Goal: Communication & Community: Share content

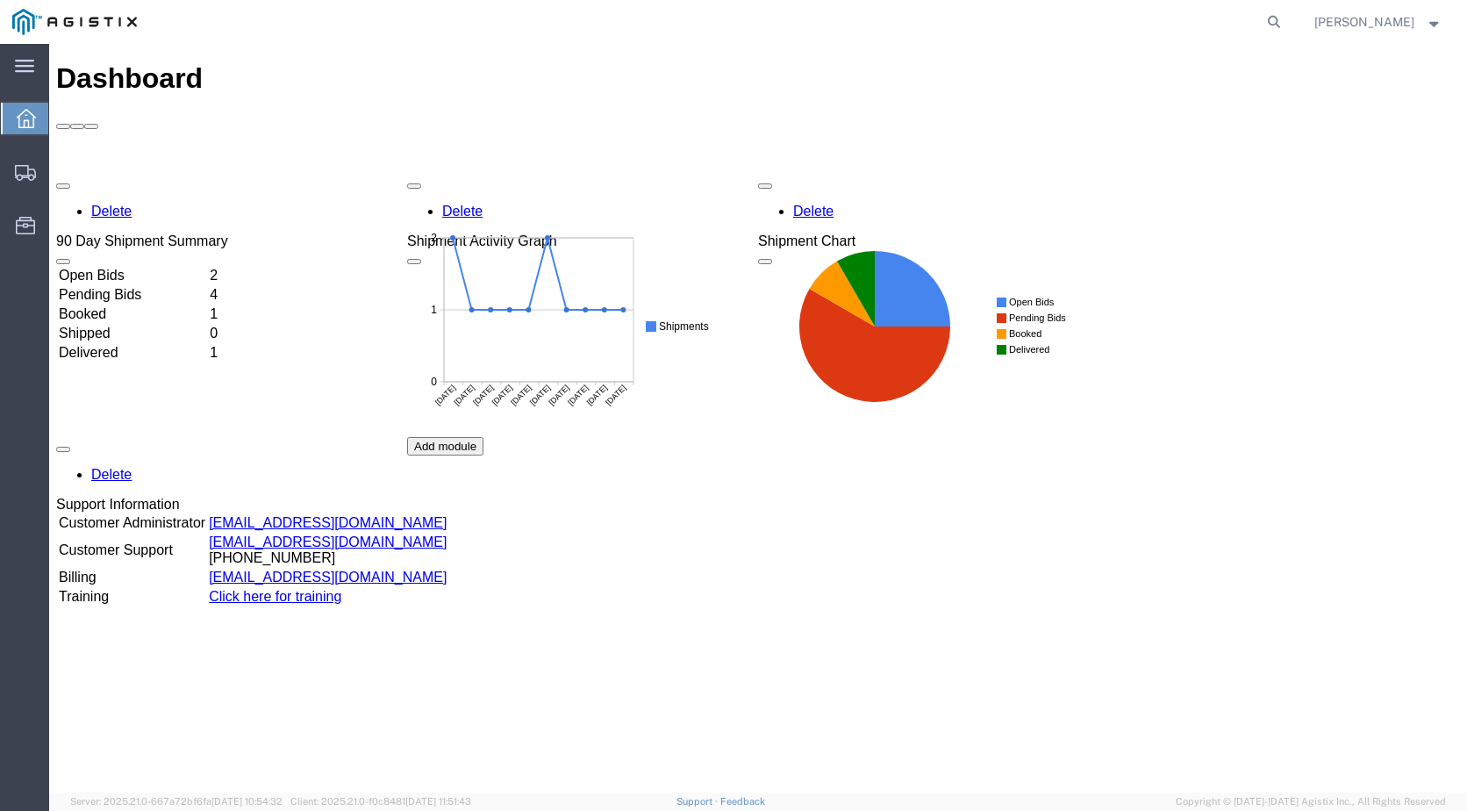
click at [207, 267] on td "Open Bids" at bounding box center [132, 276] width 149 height 18
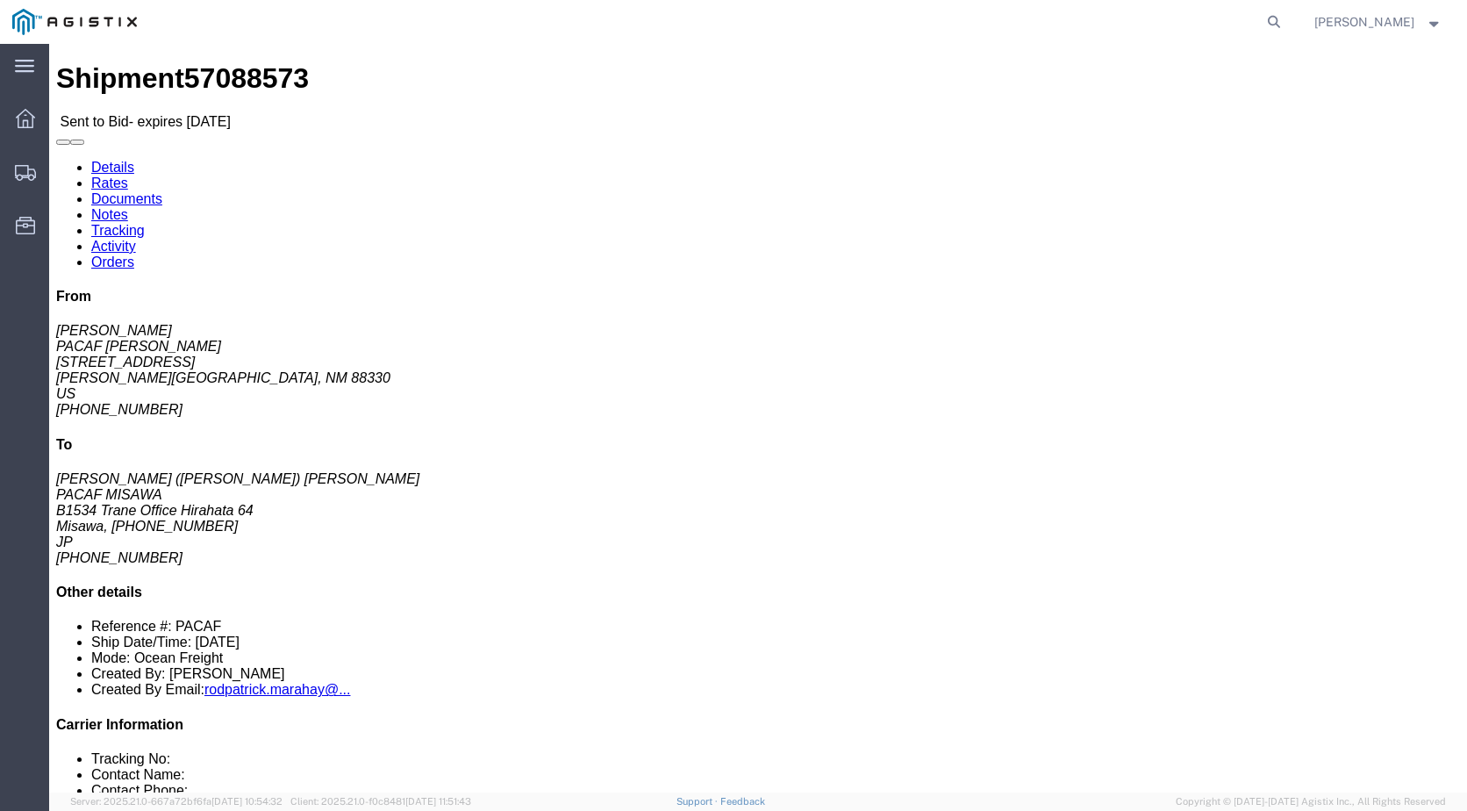
click link "Documents"
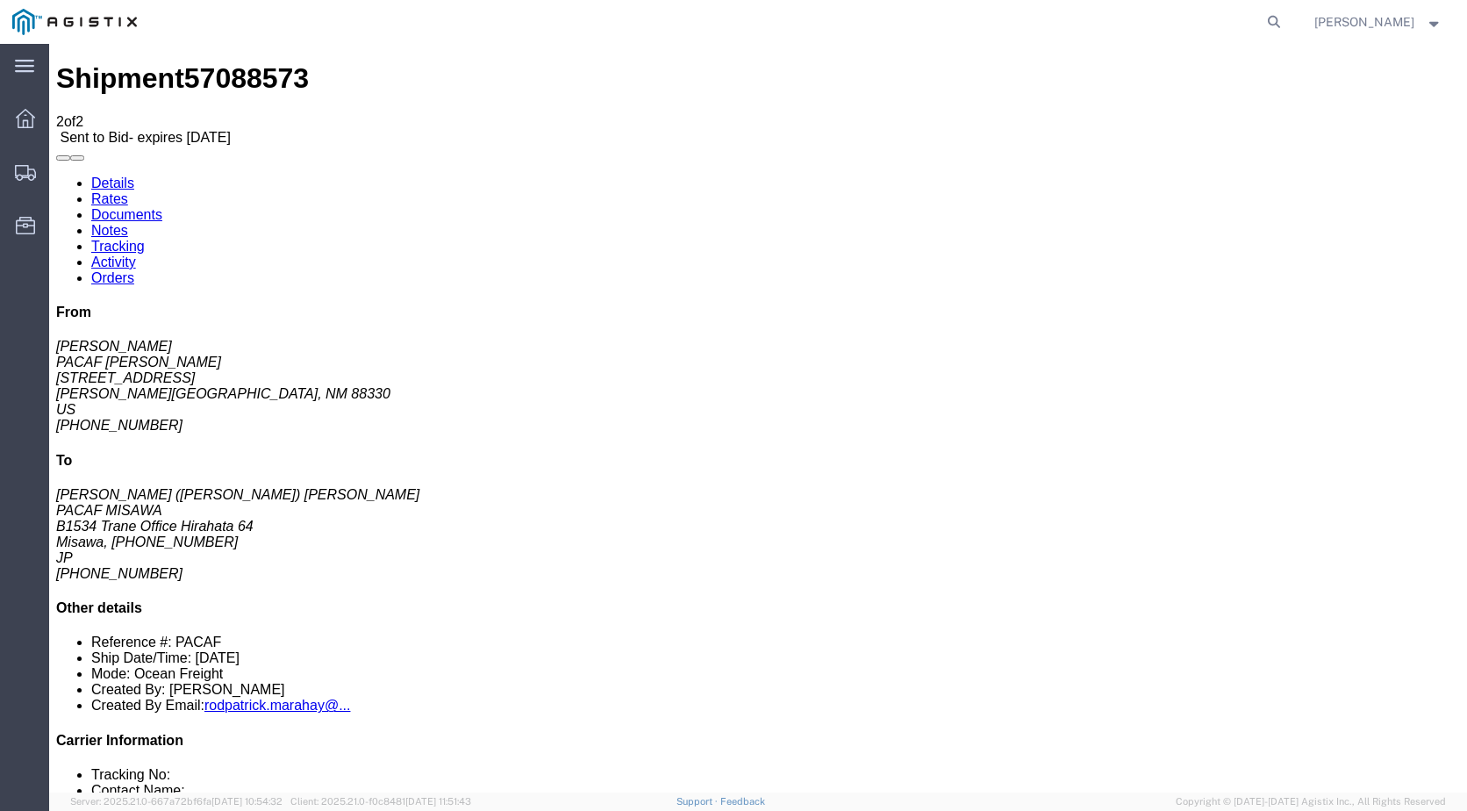
checkbox input "true"
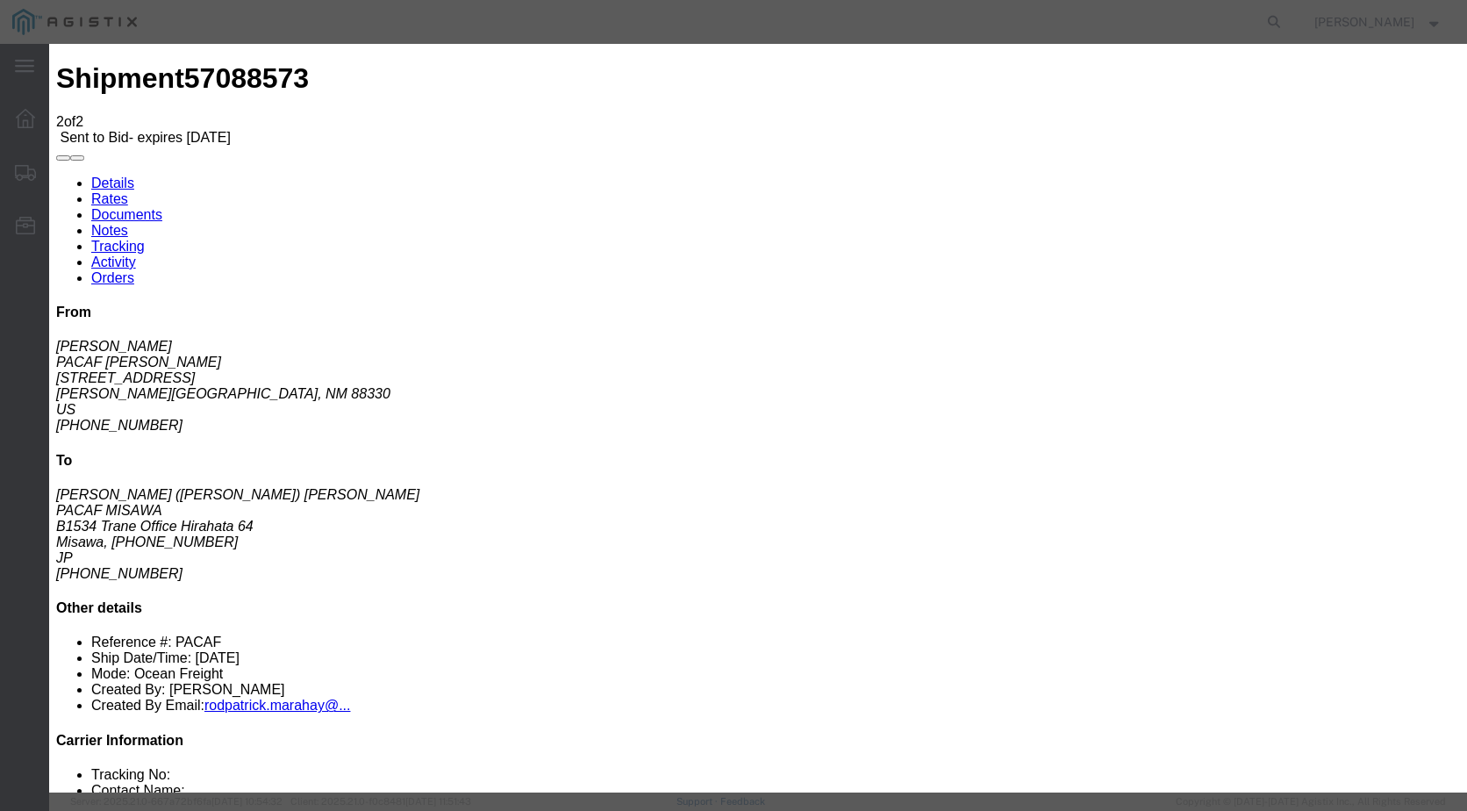
checkbox input "true"
type input "[EMAIL_ADDRESS][DOMAIN_NAME]"
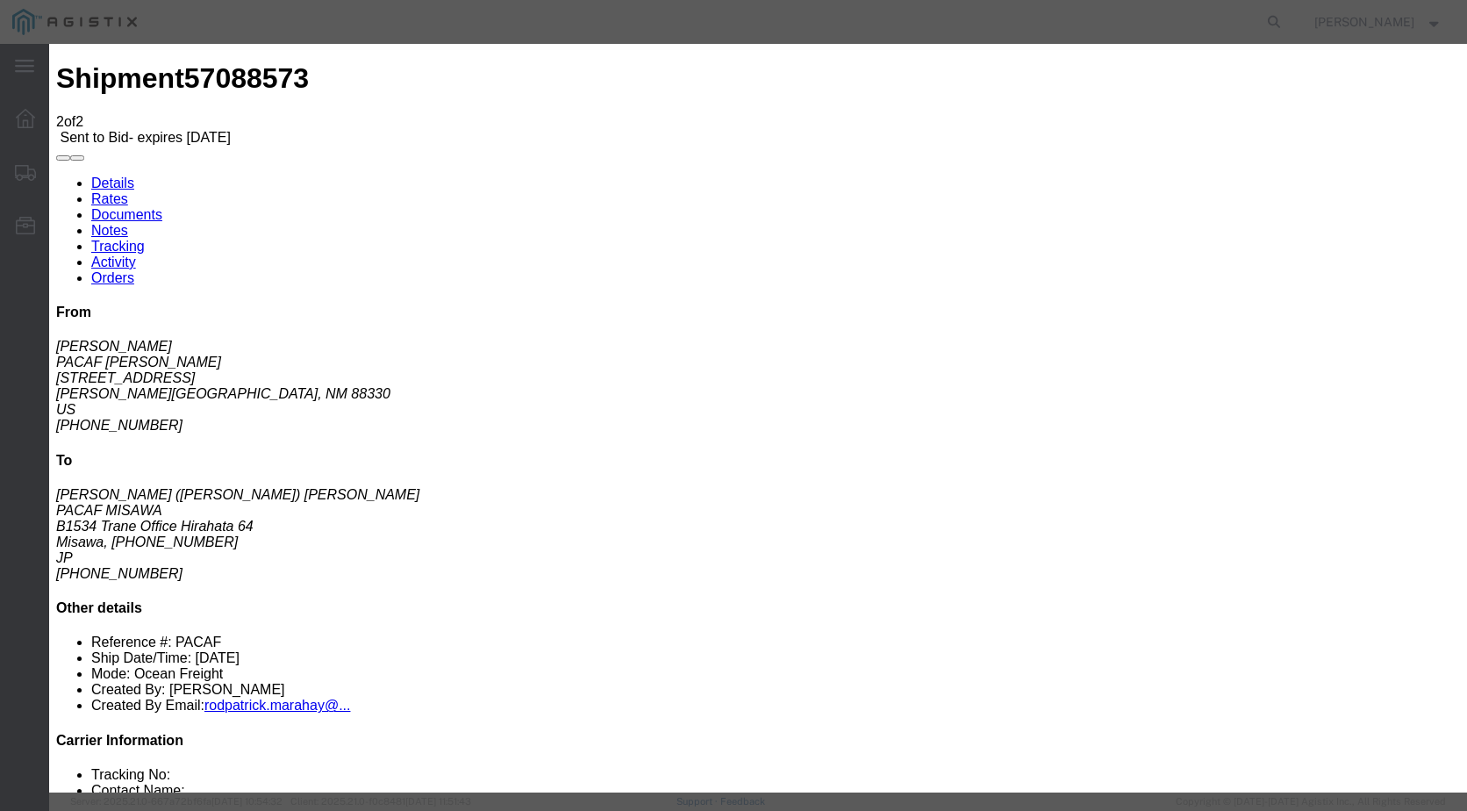
type input "[EMAIL_ADDRESS][DOMAIN_NAME]"
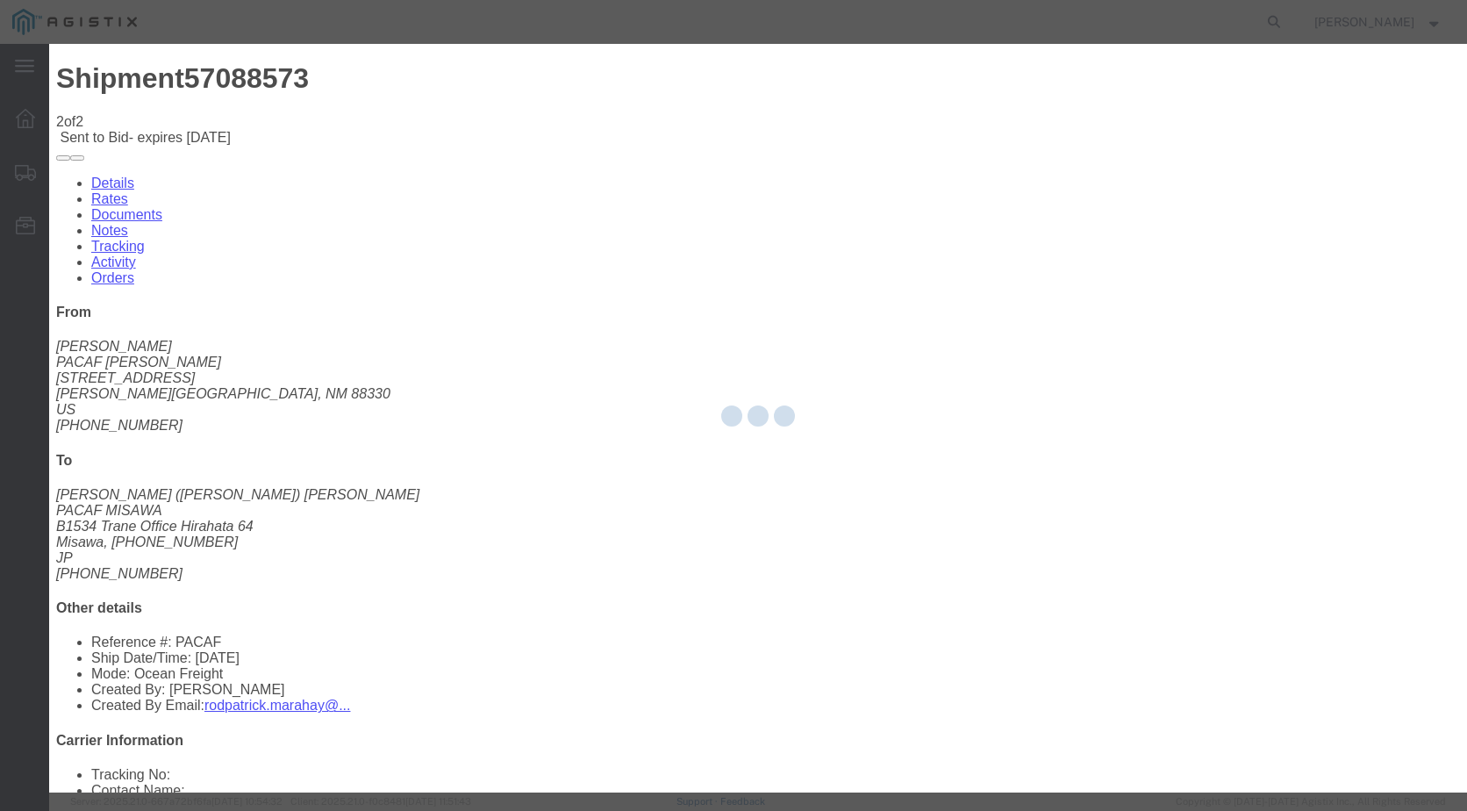
checkbox input "false"
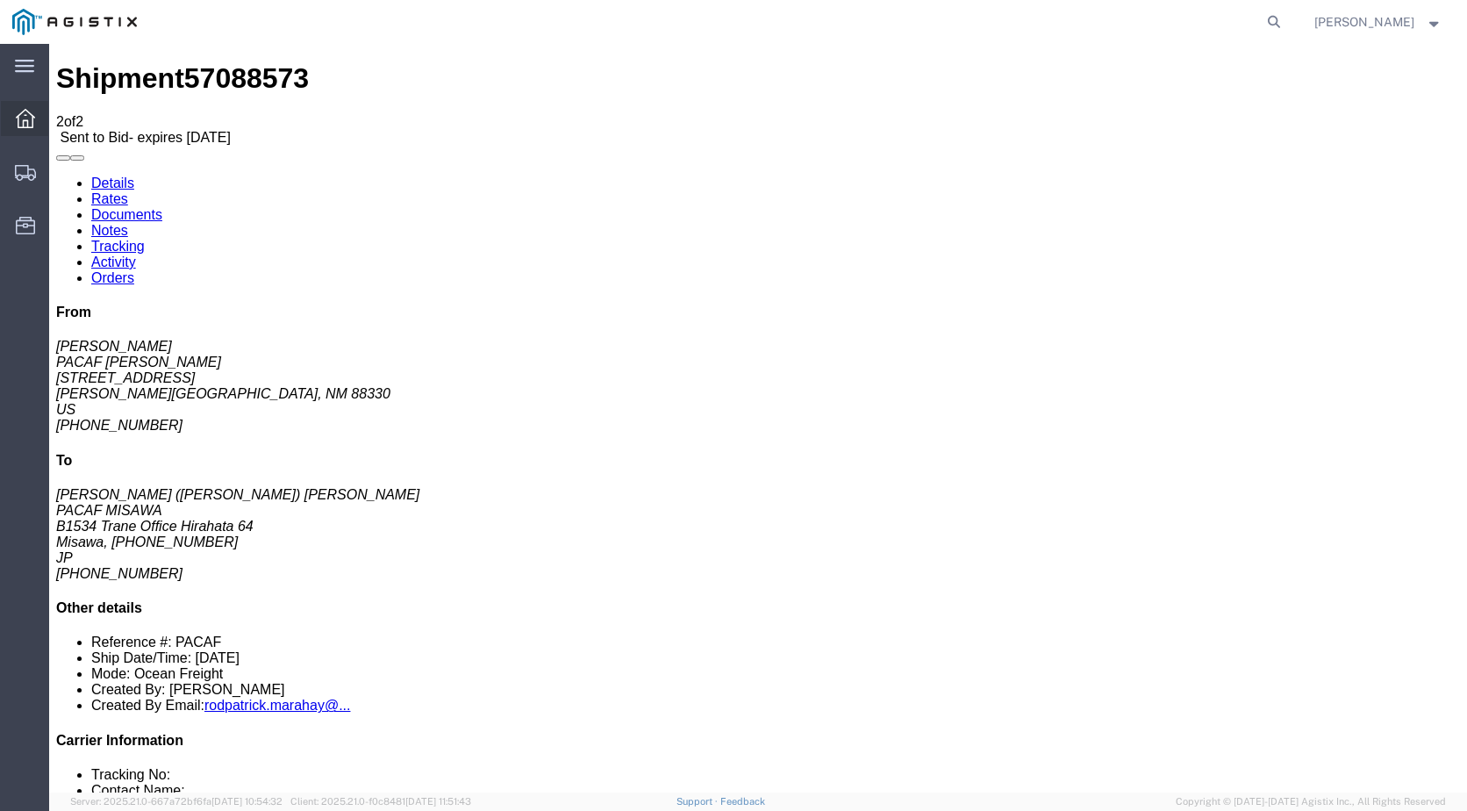
click at [23, 118] on icon at bounding box center [25, 118] width 19 height 19
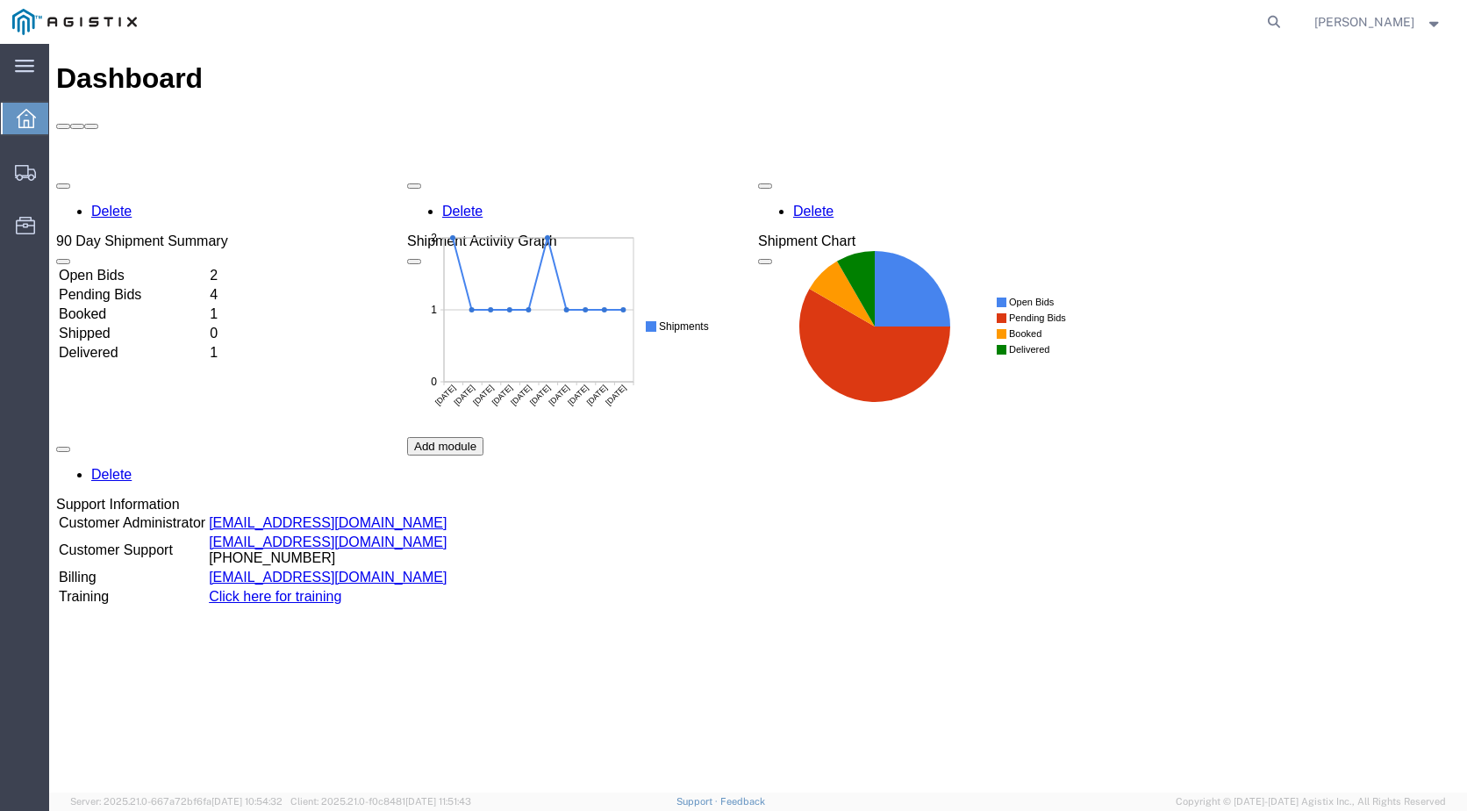
click at [132, 267] on td "Open Bids" at bounding box center [132, 276] width 149 height 18
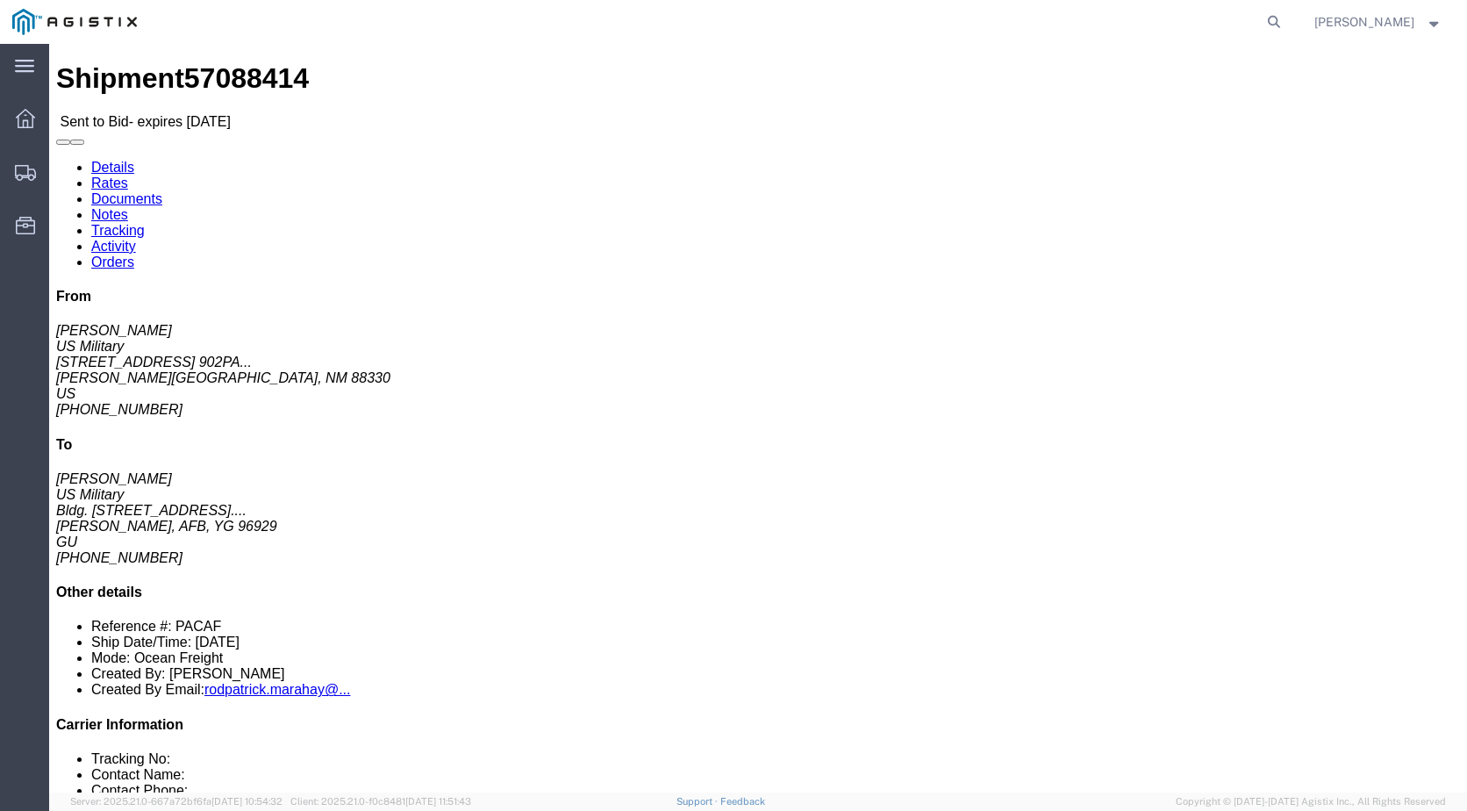
click link "Documents"
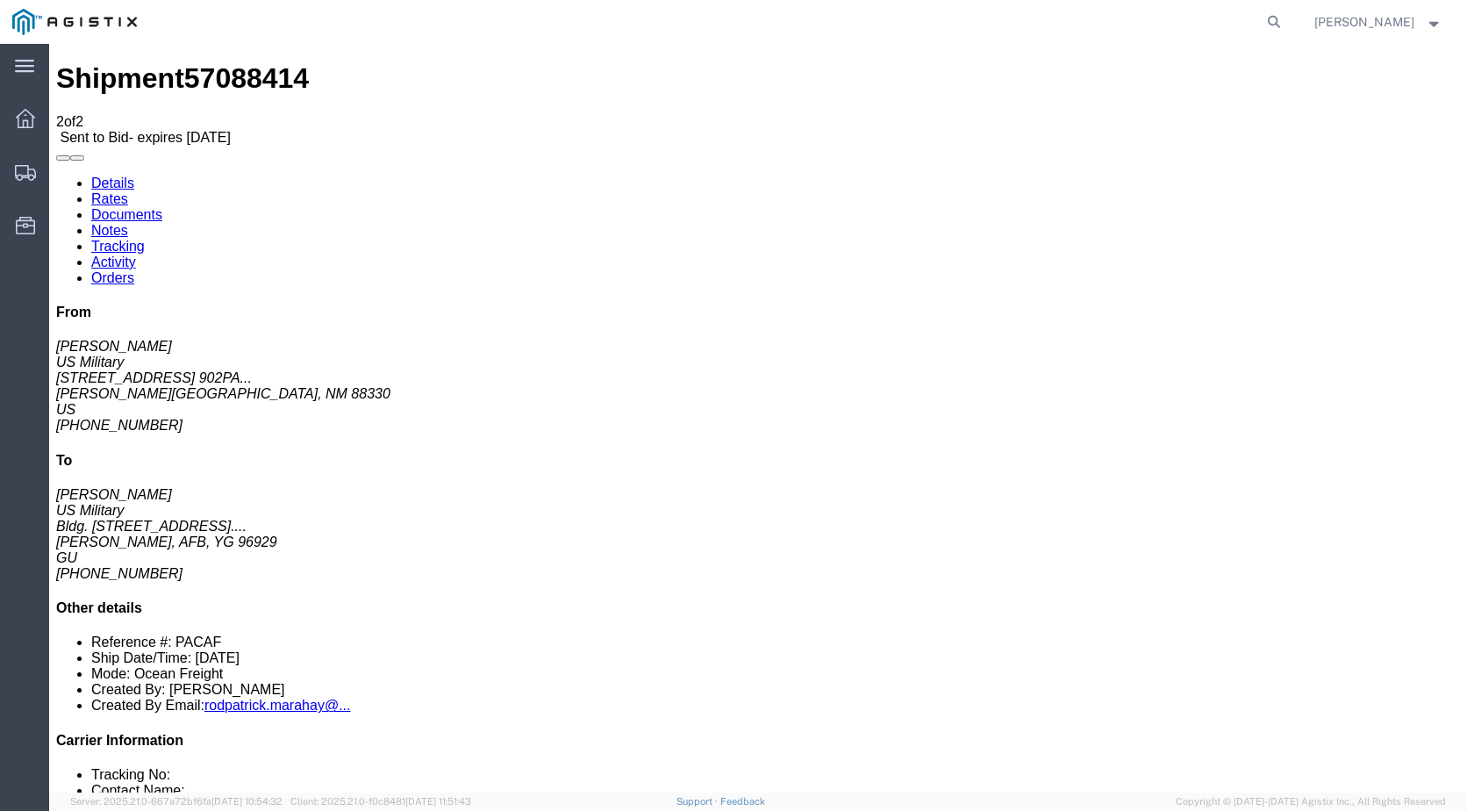
checkbox input "true"
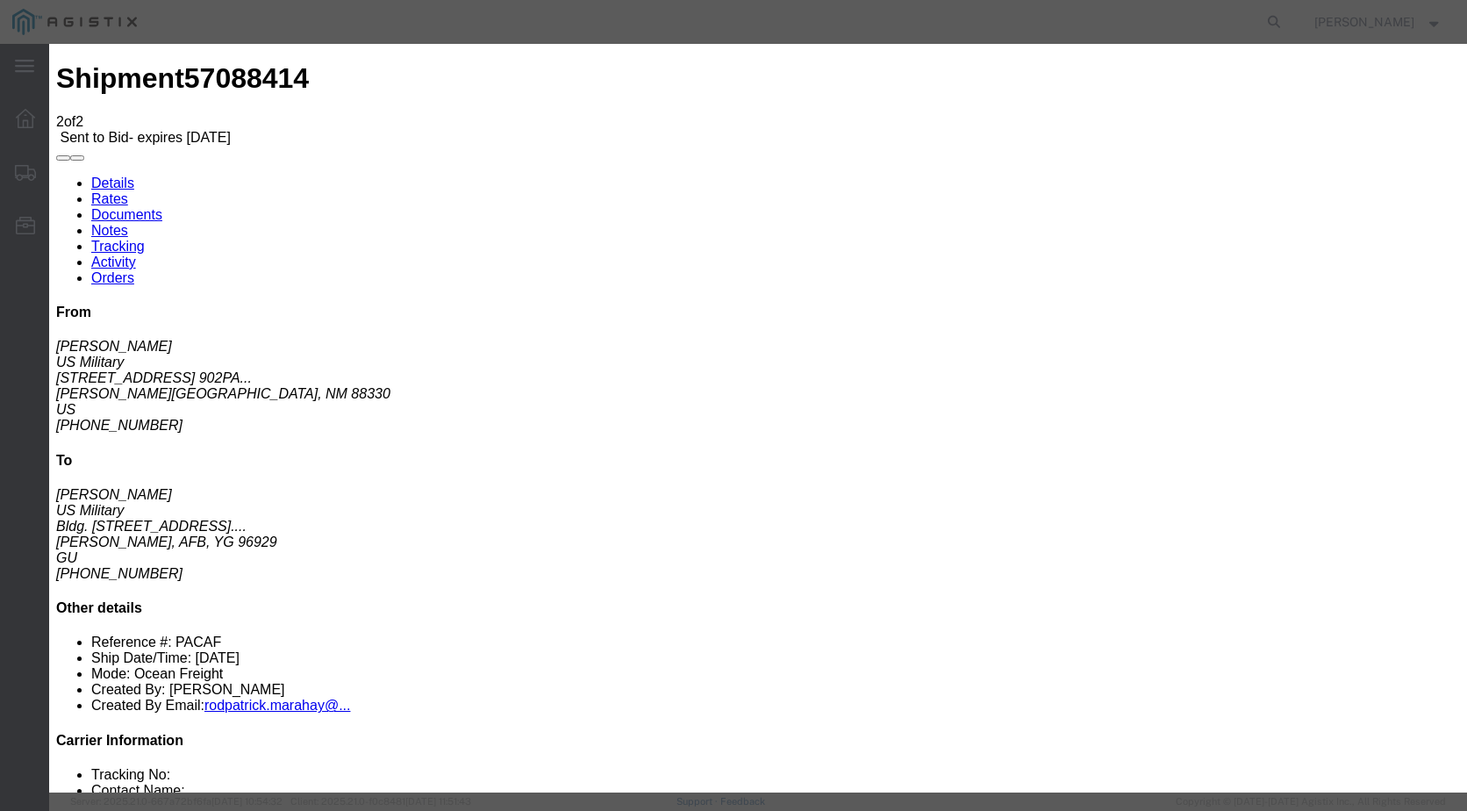
type input "[EMAIL_ADDRESS][DOMAIN_NAME]"
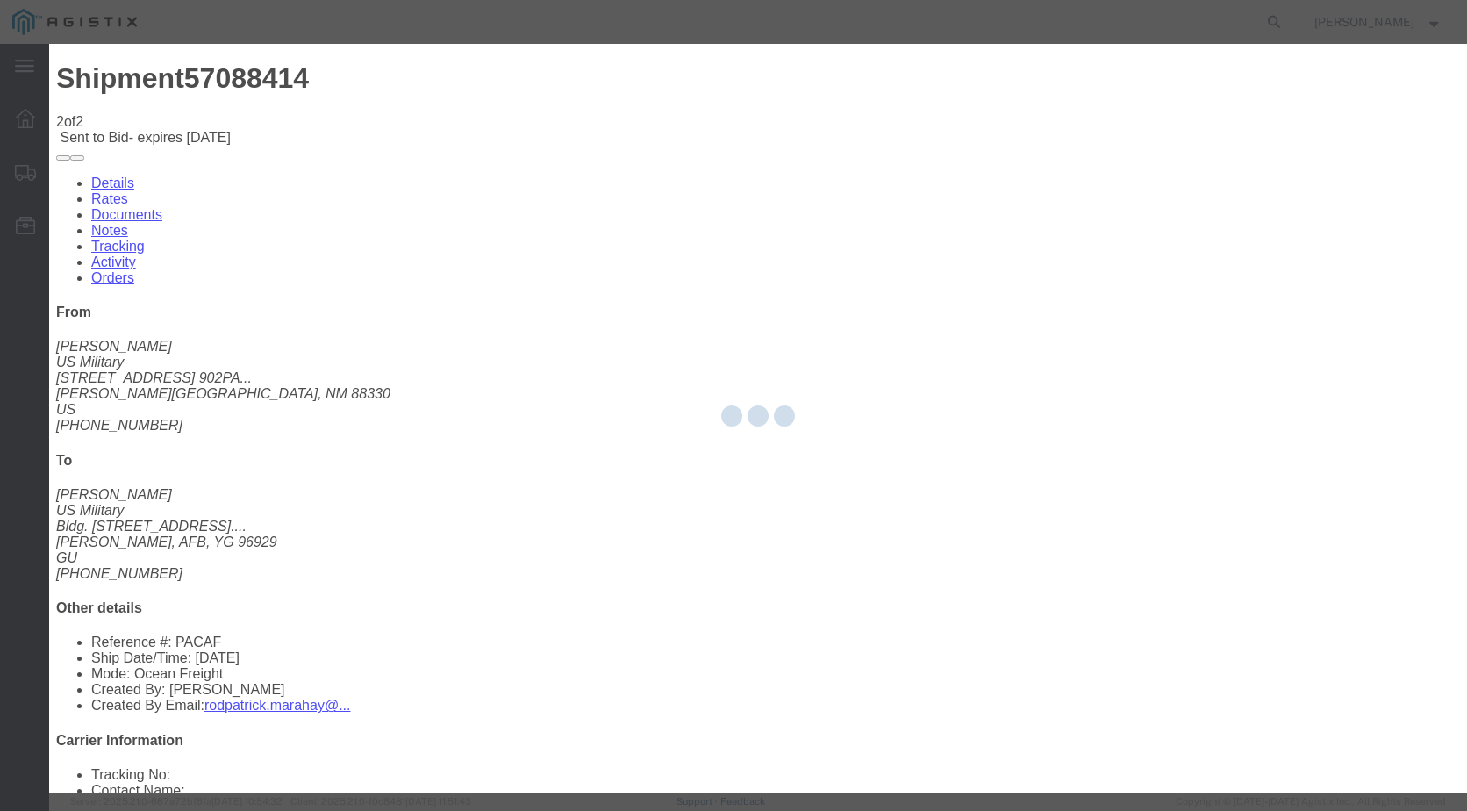
checkbox input "false"
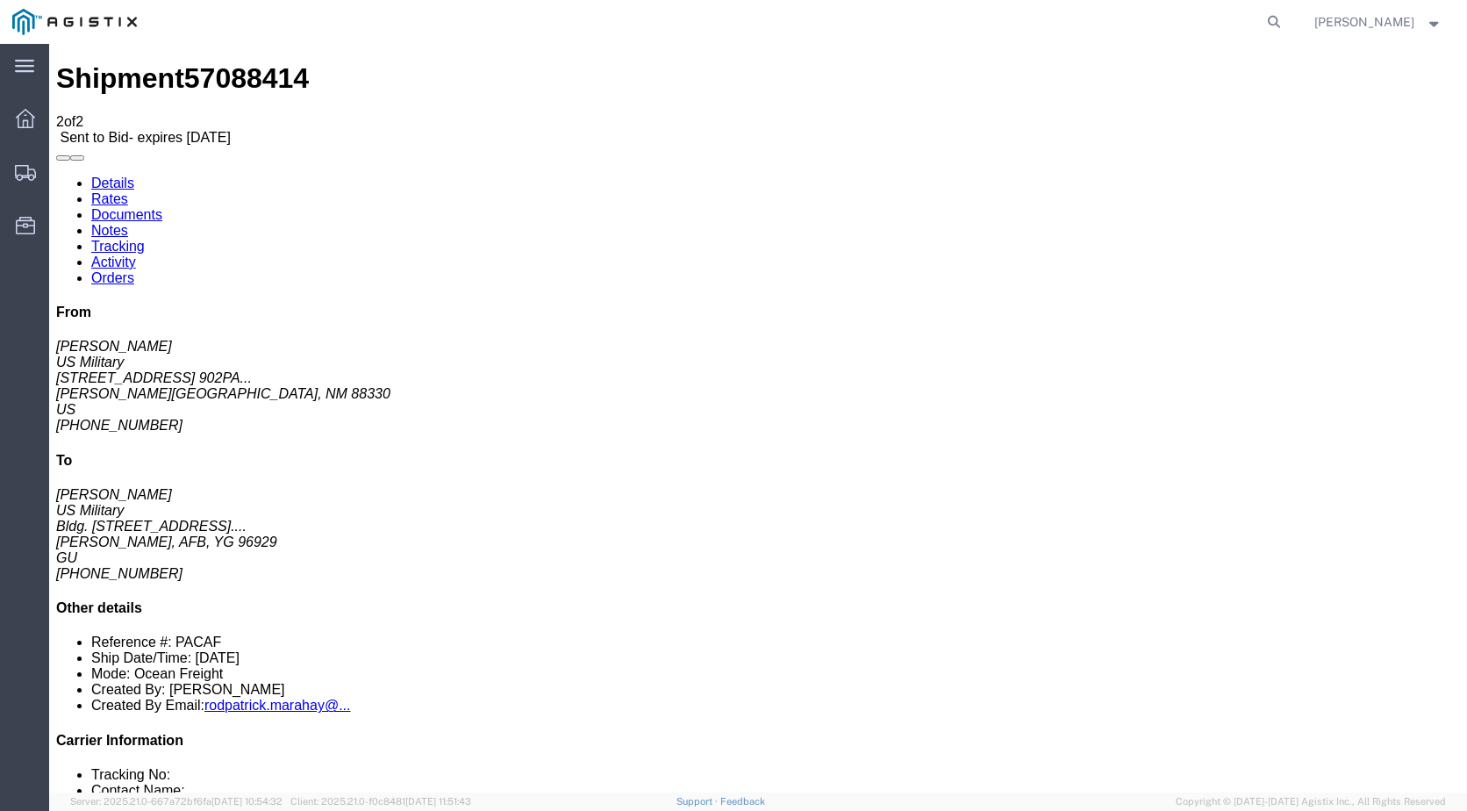
click at [20, 100] on div "Dashboard Shipments Resources Address Book Saved Searches" at bounding box center [24, 181] width 49 height 185
click at [22, 130] on div at bounding box center [25, 118] width 49 height 35
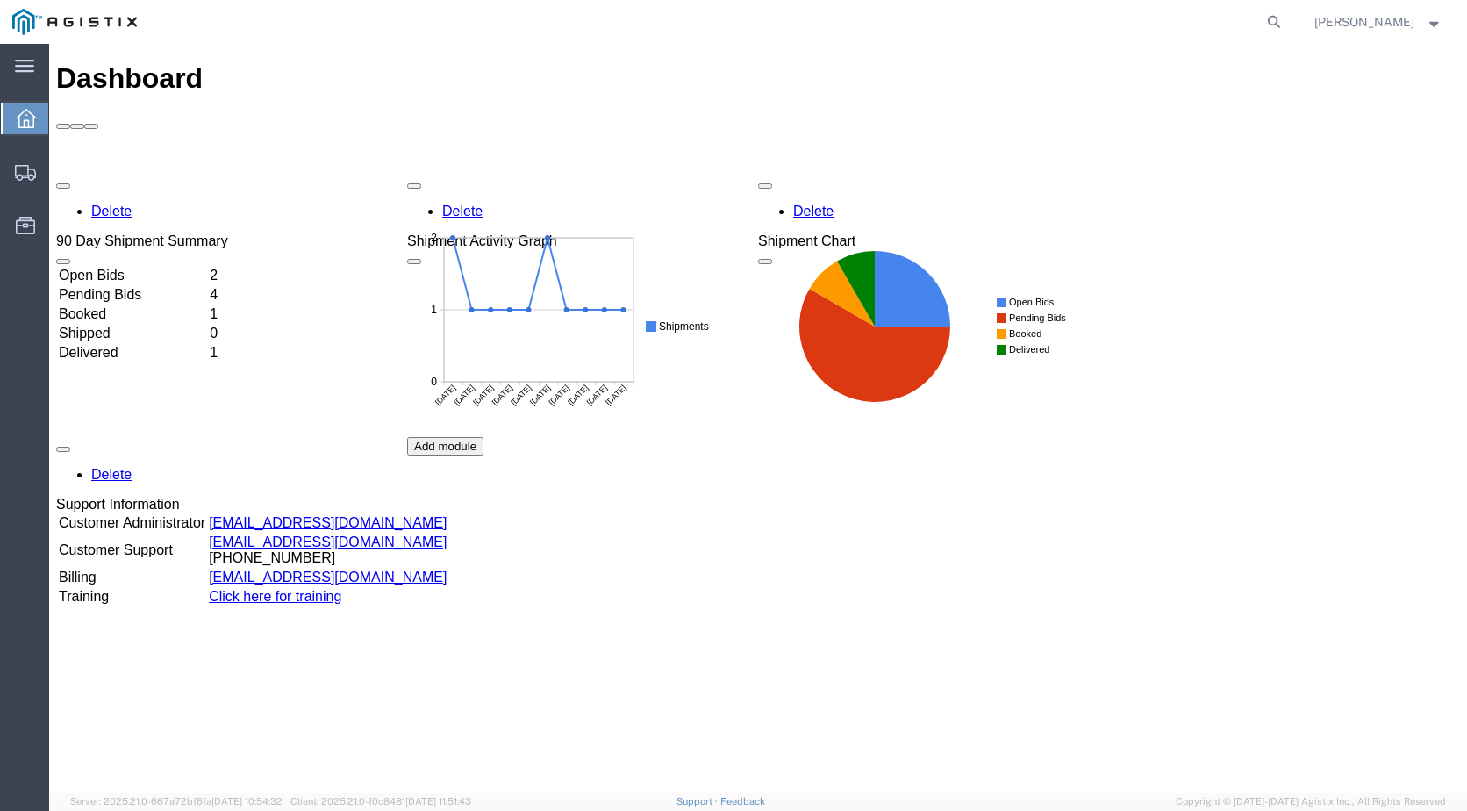
click at [128, 267] on td "Open Bids" at bounding box center [132, 276] width 149 height 18
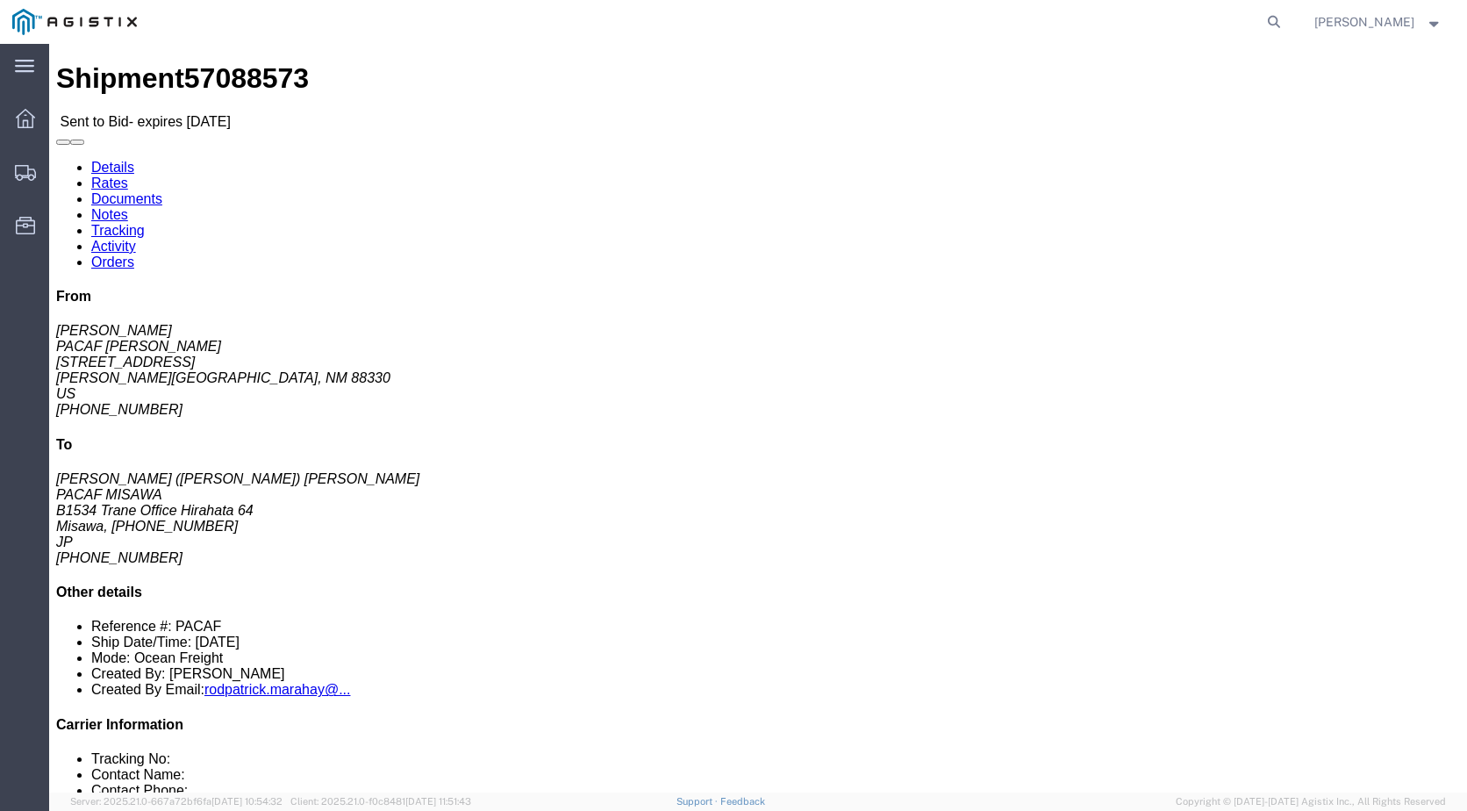
click button "button"
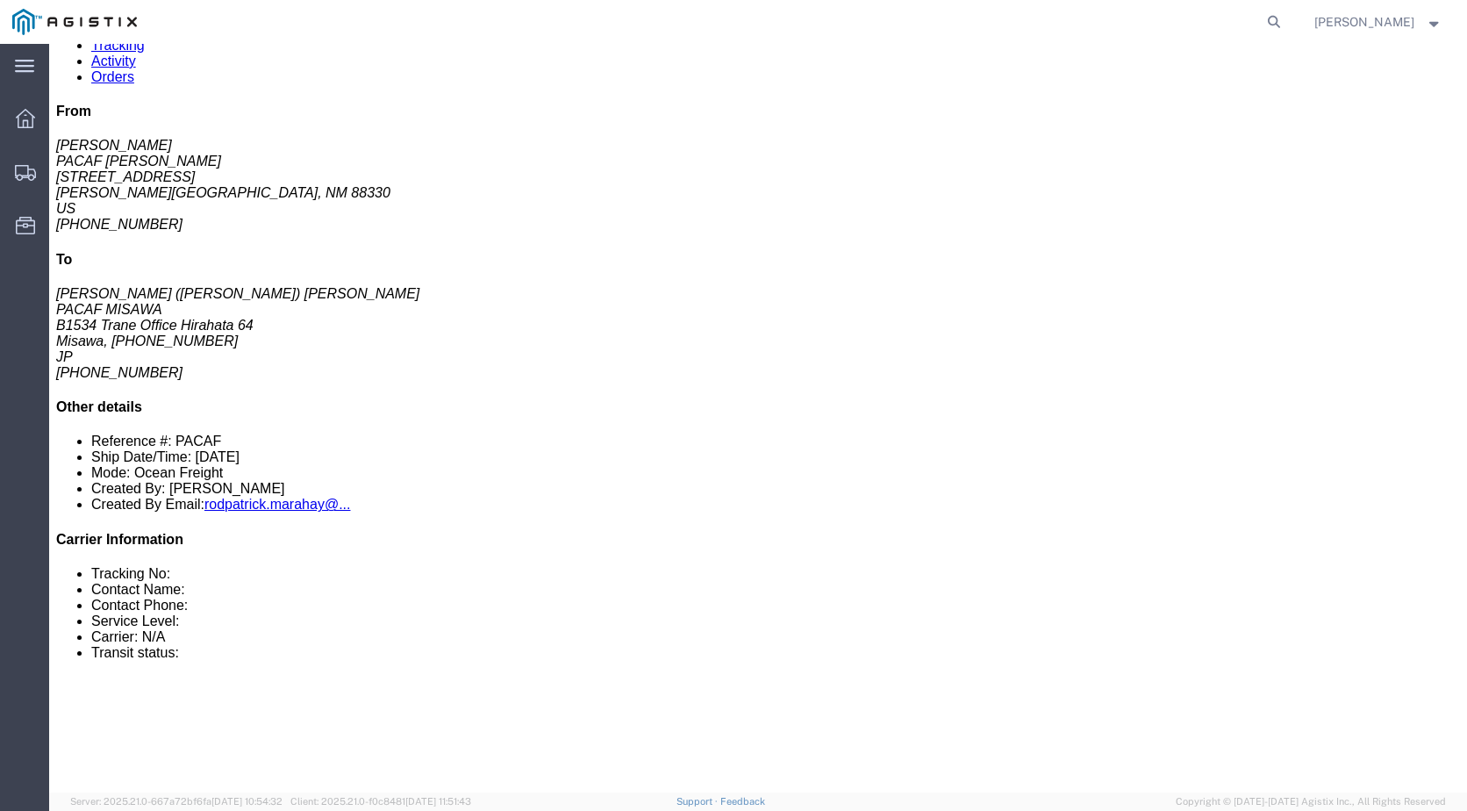
scroll to position [186, 0]
click div "Package Information Total shipment is made up of 1 packages containing 1 pieces…"
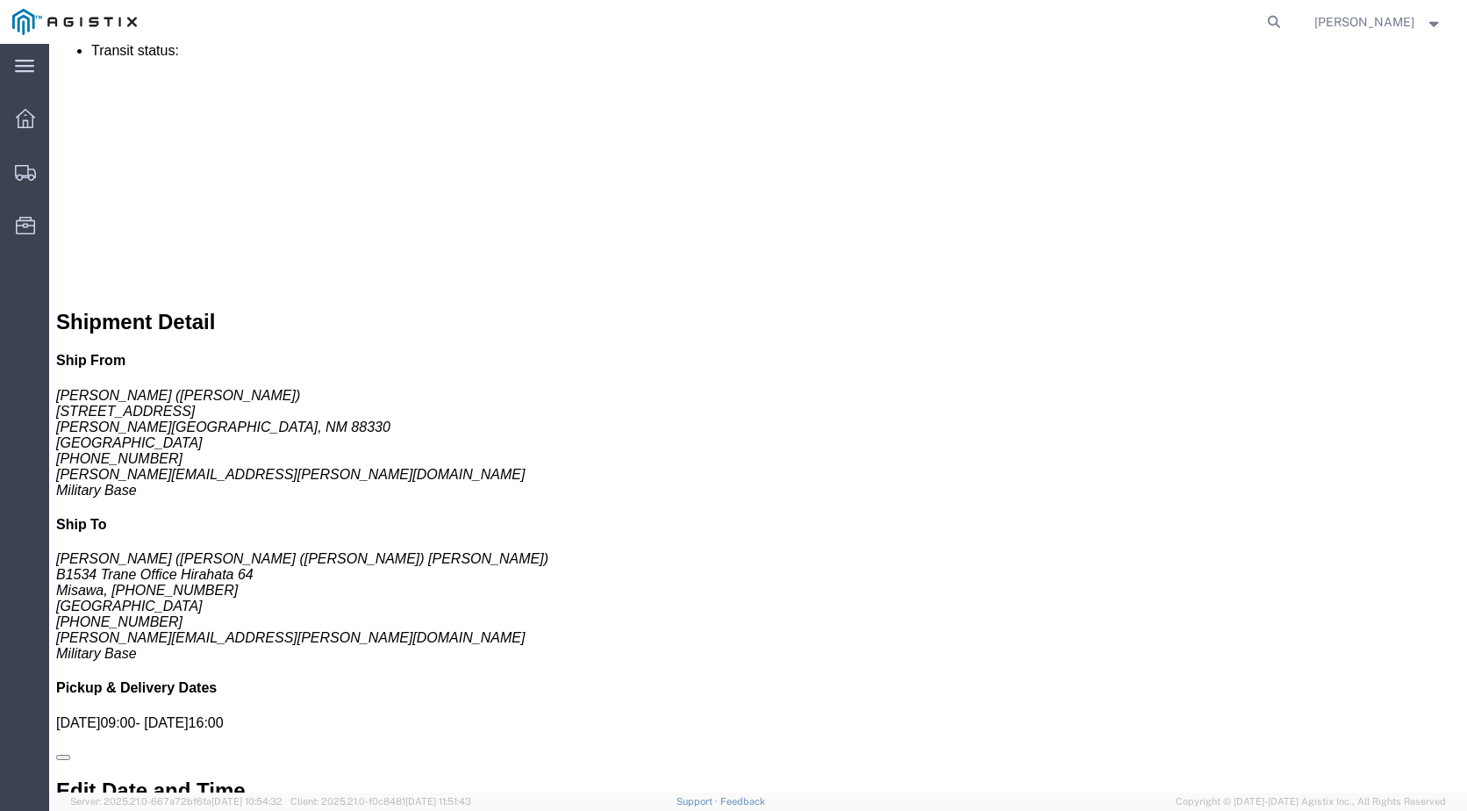
scroll to position [788, 0]
click at [32, 119] on icon at bounding box center [25, 118] width 19 height 19
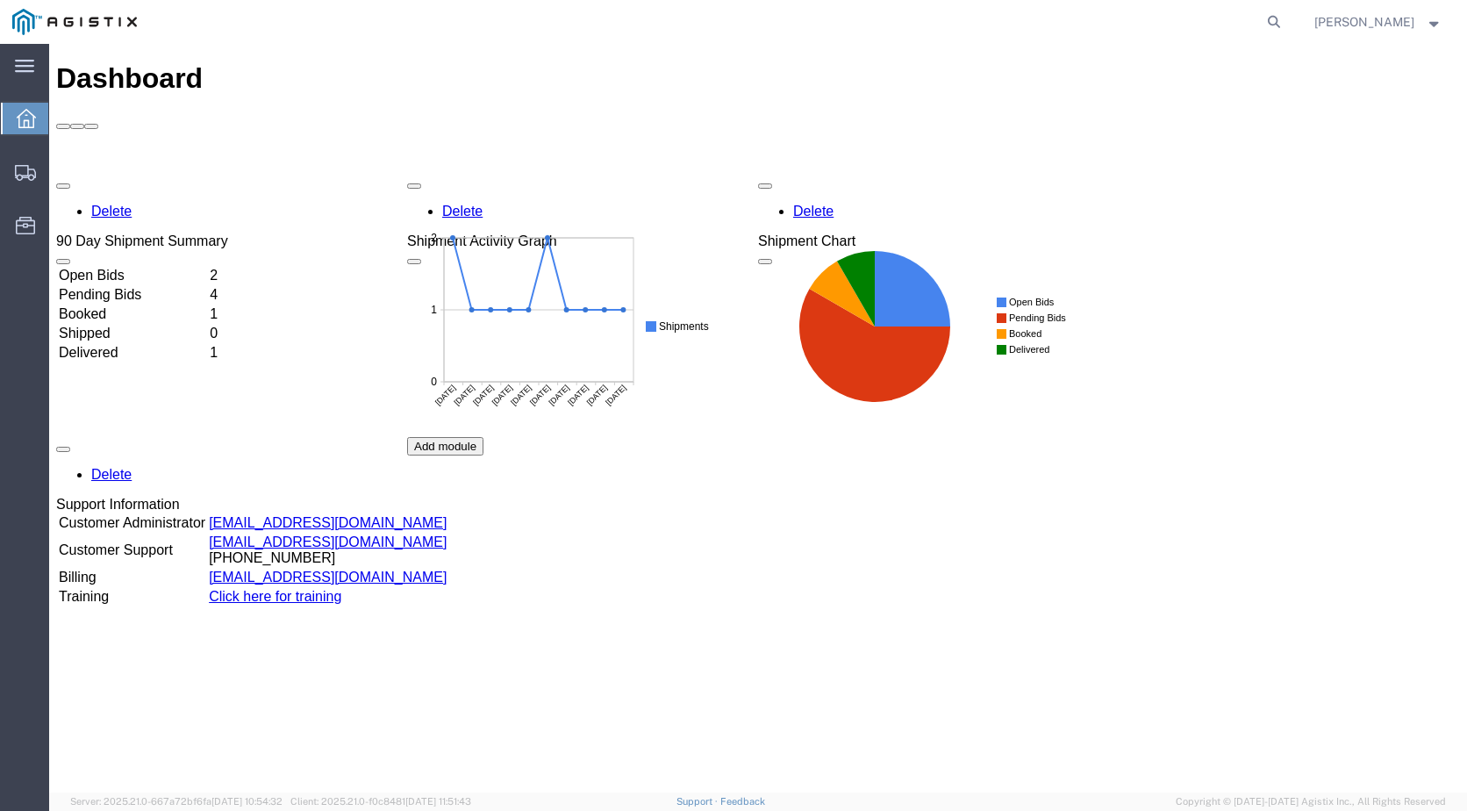
click at [140, 267] on td "Open Bids" at bounding box center [132, 276] width 149 height 18
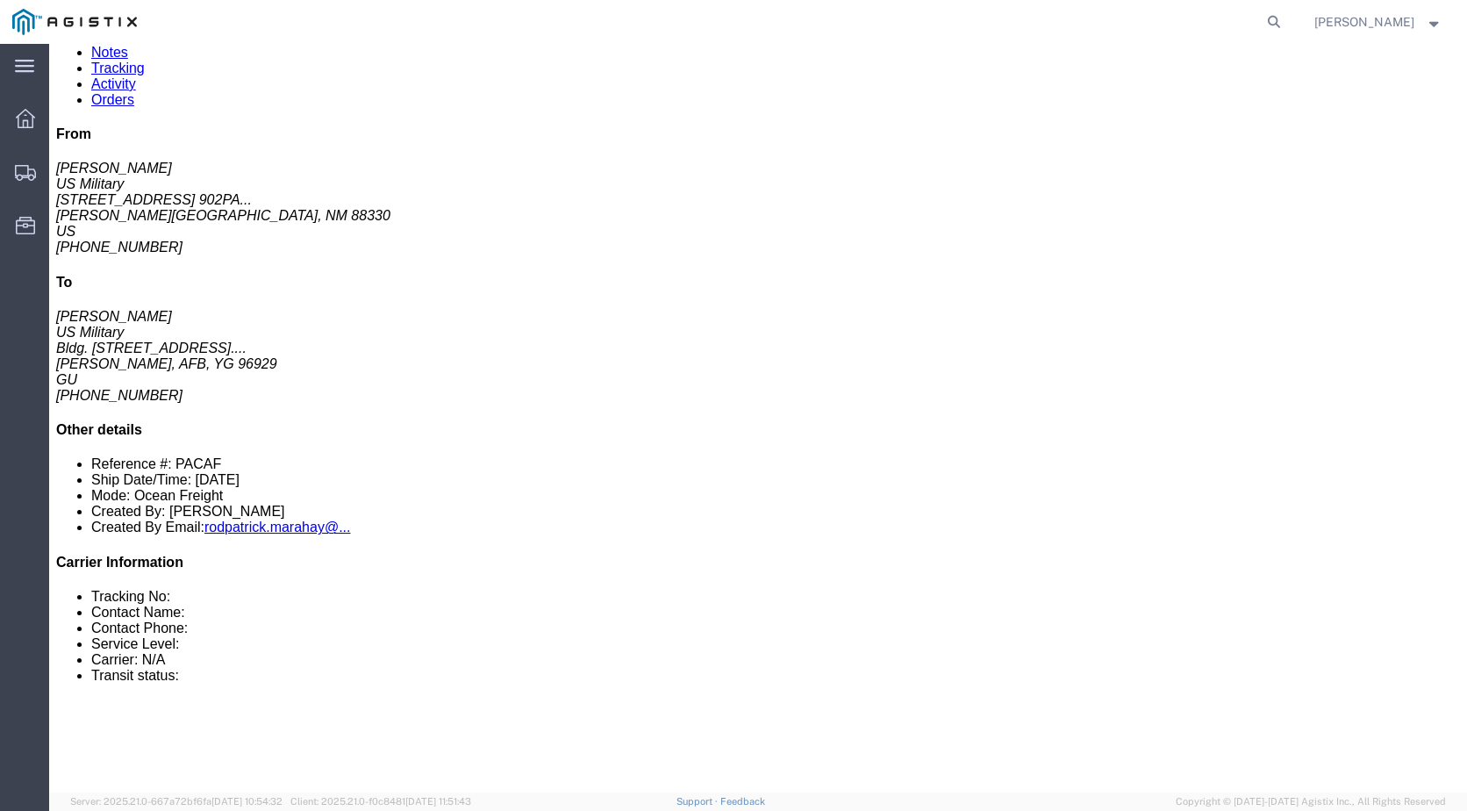
scroll to position [163, 0]
click icon "button"
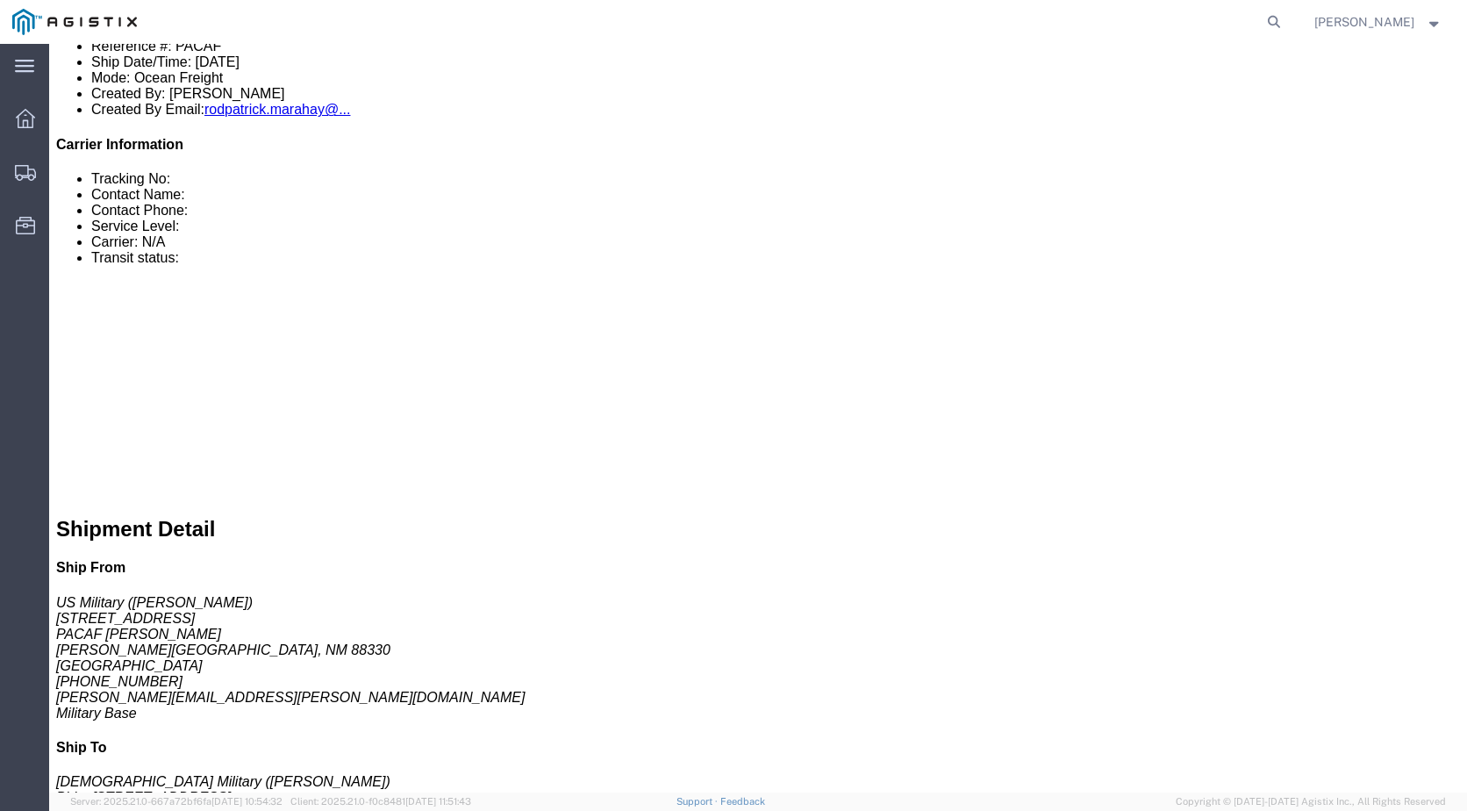
scroll to position [0, 0]
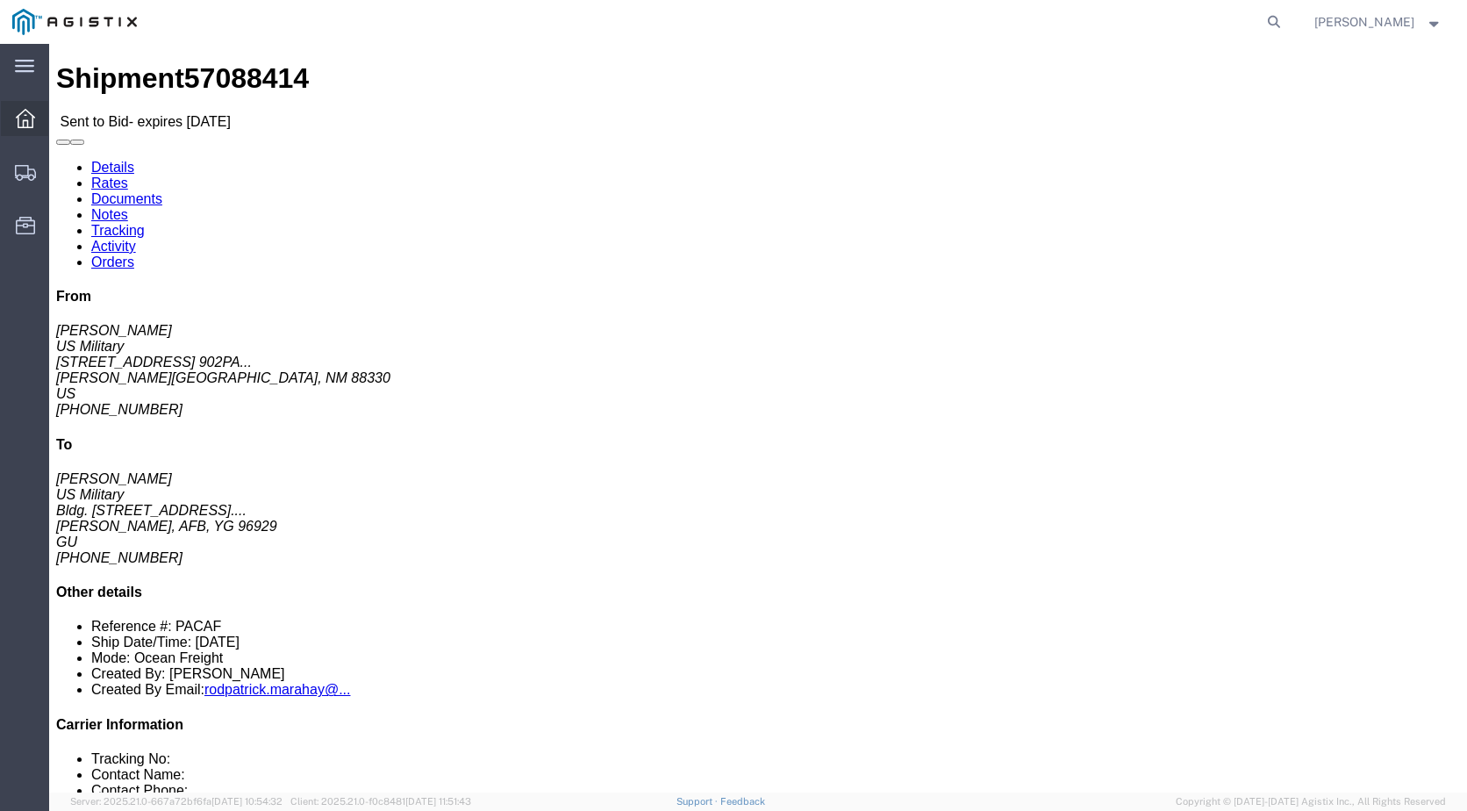
click at [32, 117] on icon at bounding box center [25, 118] width 19 height 19
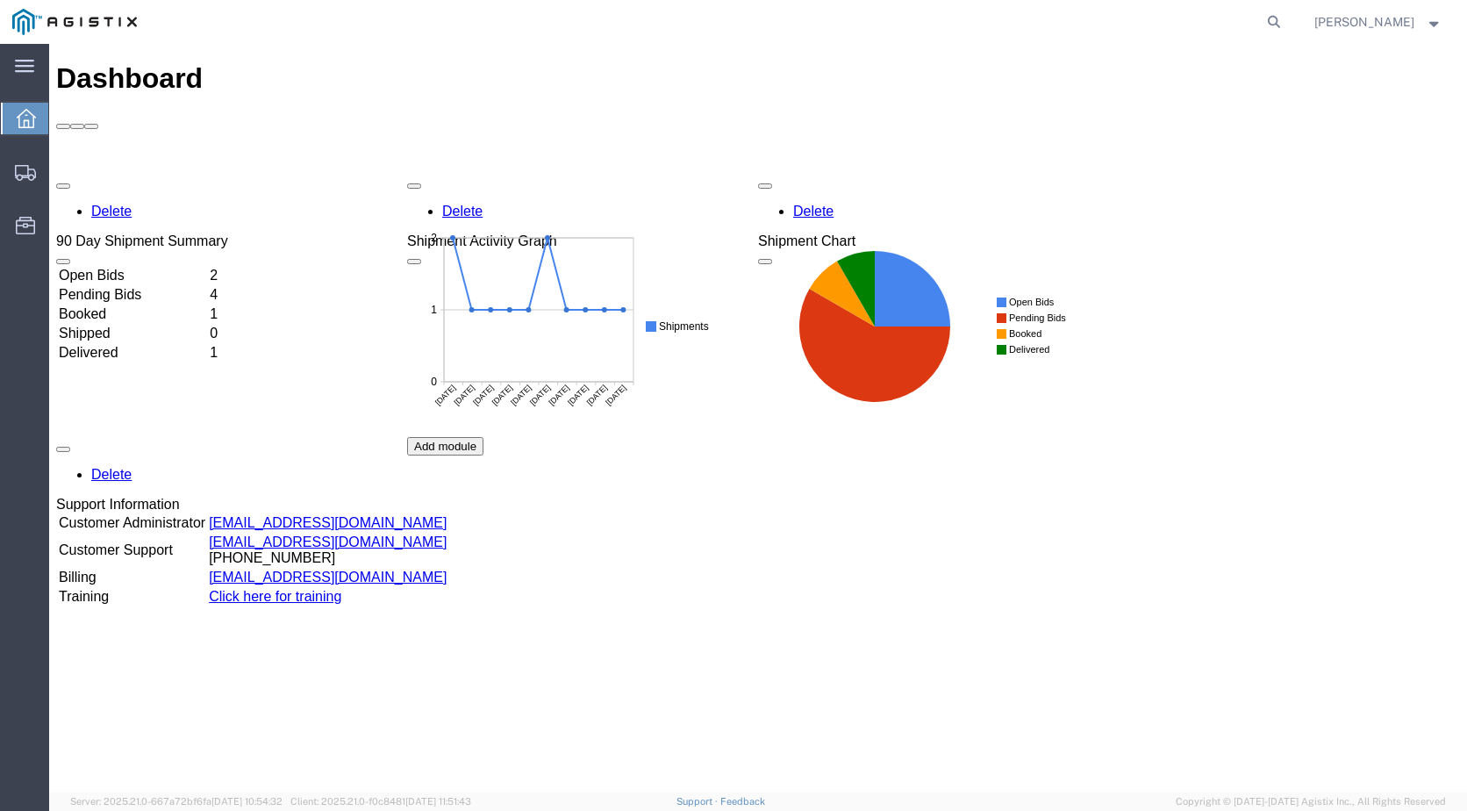
click at [118, 267] on td "Open Bids" at bounding box center [132, 276] width 149 height 18
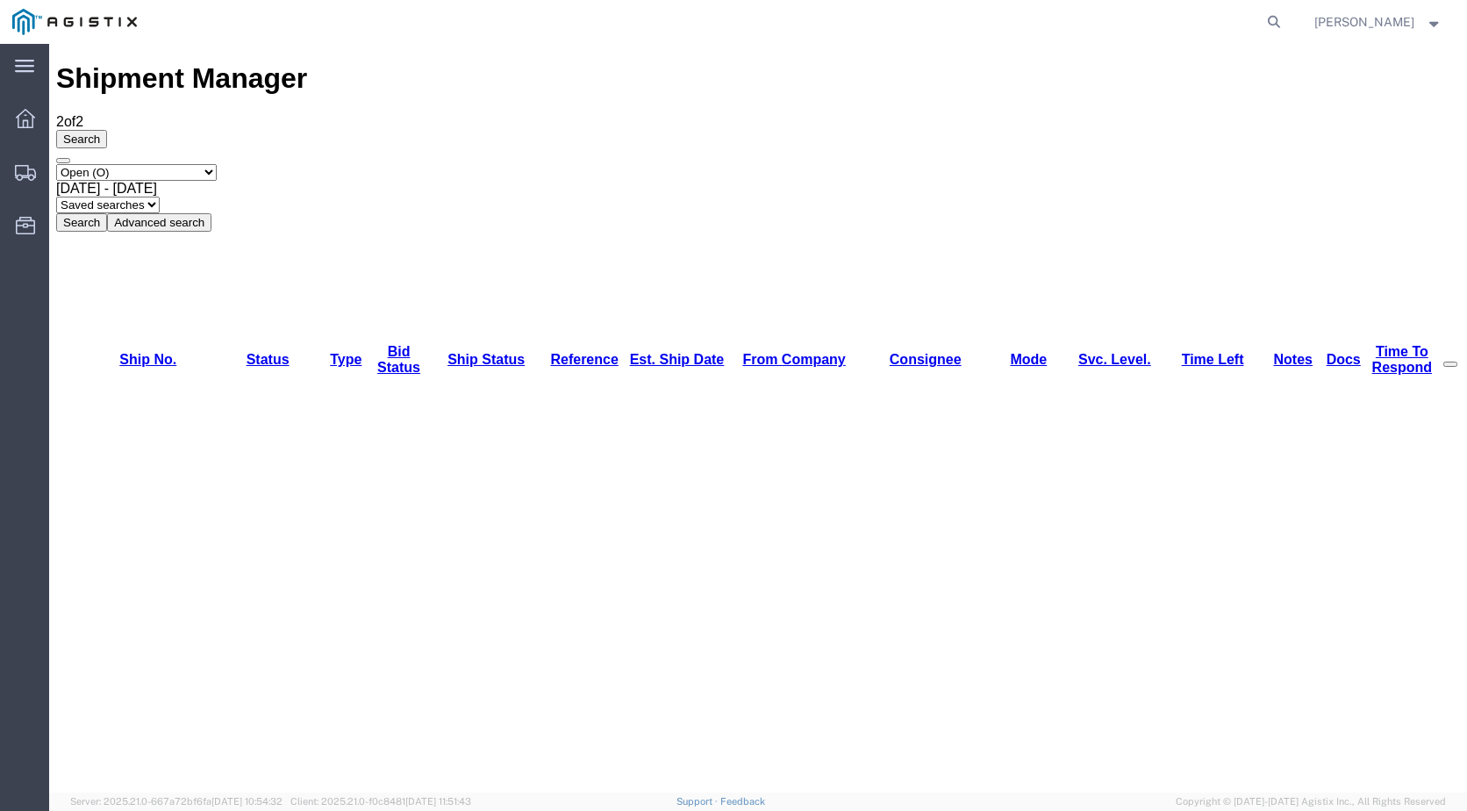
click at [36, 115] on div at bounding box center [25, 118] width 49 height 35
